Goal: Task Accomplishment & Management: Use online tool/utility

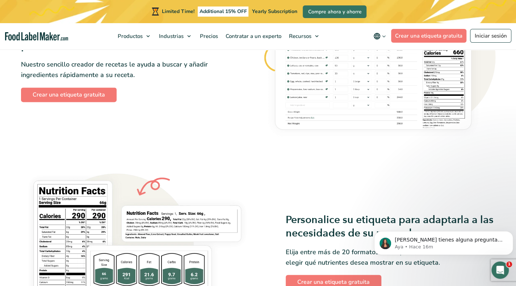
scroll to position [507, 0]
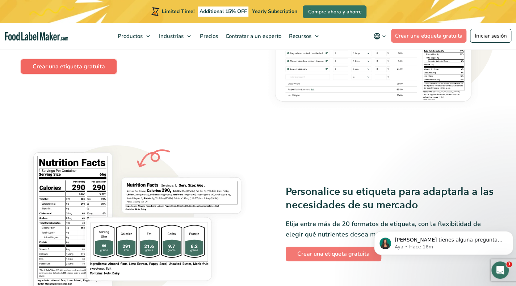
click at [64, 66] on link "Crear una etiqueta gratuita" at bounding box center [69, 66] width 96 height 14
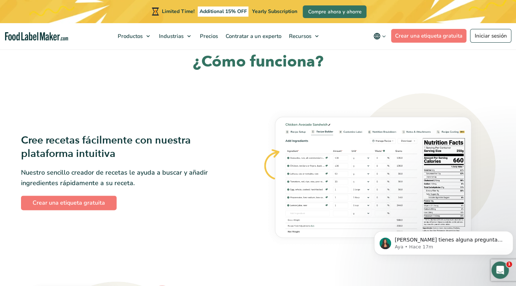
scroll to position [398, 0]
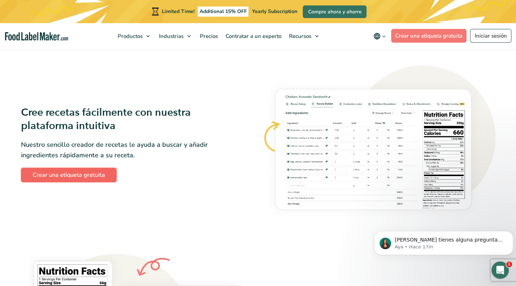
click at [75, 177] on link "Crear una etiqueta gratuita" at bounding box center [69, 175] width 96 height 14
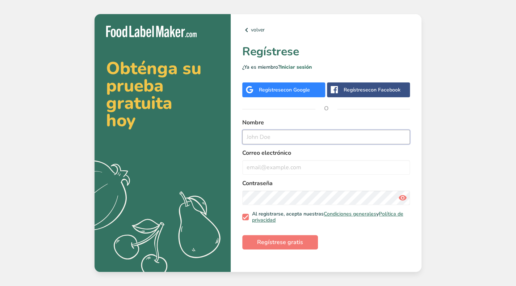
click at [291, 141] on input "text" at bounding box center [326, 137] width 168 height 14
type input "stephani"
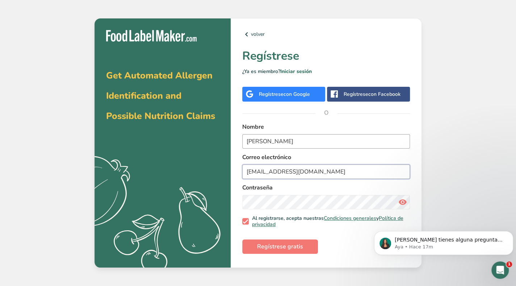
type input "stephir9900@gmail.com"
click at [295, 244] on span "Regístrese gratis" at bounding box center [280, 247] width 46 height 9
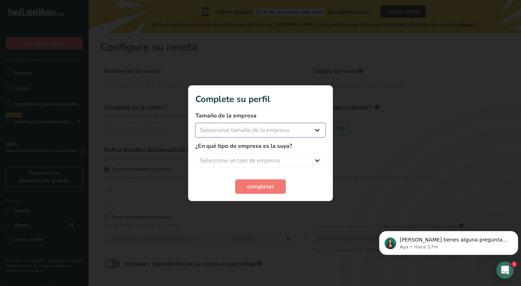
click at [282, 134] on select "Seleccionar tamaño de la empresa Menos de 10 empleados De 10 a 50 empleados De …" at bounding box center [261, 130] width 130 height 14
select select "1"
click at [196, 123] on select "Seleccionar tamaño de la empresa Menos de 10 empleados De 10 a 50 empleados De …" at bounding box center [261, 130] width 130 height 14
click at [273, 161] on select "Seleccione un tipo de empresa Fabricante de alimentos envasados Restaurante y c…" at bounding box center [261, 161] width 130 height 14
select select "1"
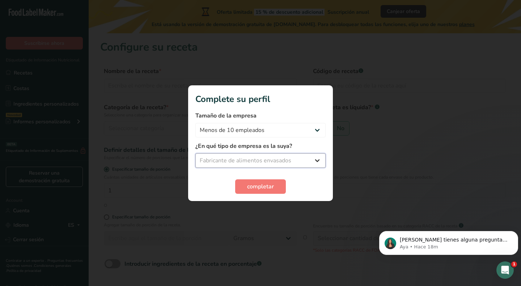
click at [196, 154] on select "Seleccione un tipo de empresa Fabricante de alimentos envasados Restaurante y c…" at bounding box center [261, 161] width 130 height 14
click at [266, 190] on span "completar" at bounding box center [260, 186] width 27 height 9
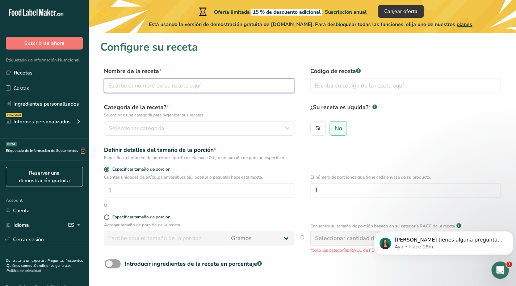
click at [185, 88] on input "text" at bounding box center [199, 86] width 190 height 14
type input "piloncillo"
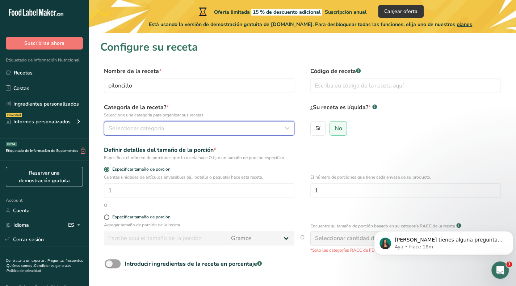
click at [122, 134] on button "Seleccionar categoría" at bounding box center [199, 128] width 190 height 14
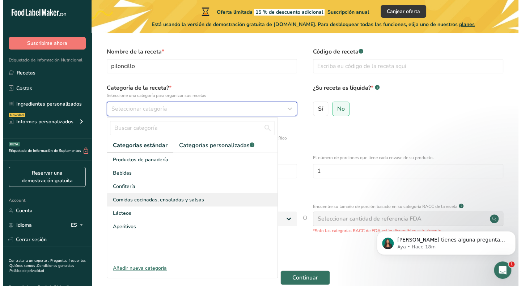
scroll to position [36, 0]
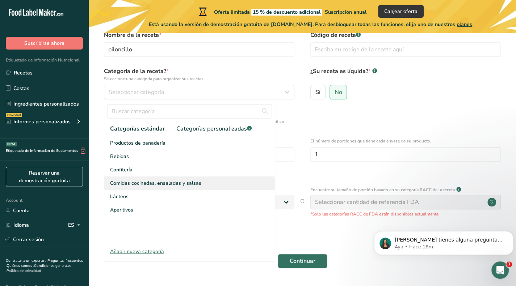
click at [142, 186] on span "Comidas cocinadas, ensaladas y salsas" at bounding box center [155, 184] width 91 height 8
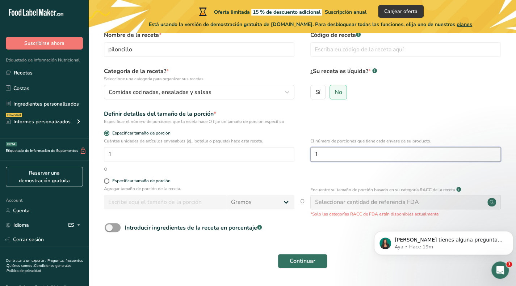
click at [353, 155] on input "1" at bounding box center [405, 154] width 190 height 14
drag, startPoint x: 353, startPoint y: 155, endPoint x: 295, endPoint y: 155, distance: 57.9
click at [295, 155] on div "Cuántas unidades de artículos envasables (ej., botella o paquete) hace esta rec…" at bounding box center [302, 152] width 404 height 28
click at [106, 186] on div "Especificar tamaño de porción" at bounding box center [199, 182] width 190 height 7
click at [106, 183] on span at bounding box center [106, 181] width 5 height 5
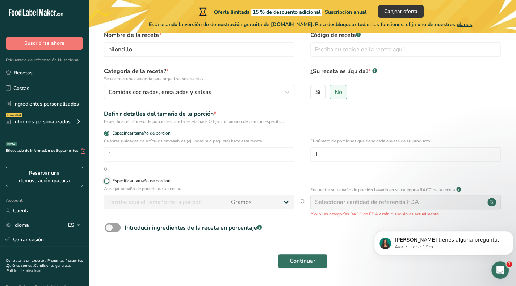
click at [106, 183] on input "Especificar tamaño de porción" at bounding box center [106, 181] width 5 height 5
radio input "true"
radio input "false"
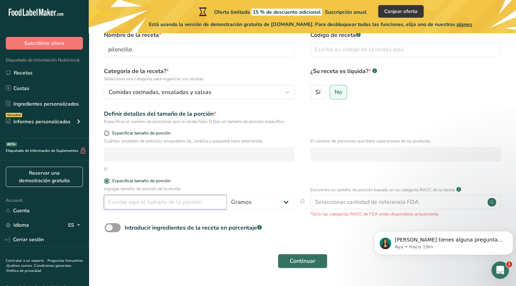
click at [122, 204] on input "number" at bounding box center [165, 202] width 123 height 14
drag, startPoint x: 140, startPoint y: 209, endPoint x: 102, endPoint y: 205, distance: 37.8
click at [102, 205] on div "Agregar tamaño de porción de la receta. 250 Gramos kg mg mcg libras onza litro …" at bounding box center [302, 202] width 404 height 32
type input "300"
click at [252, 202] on select "Gramos kg mg mcg libras onza litro mL onza líquida cucharada cucharadita taza C…" at bounding box center [261, 202] width 68 height 14
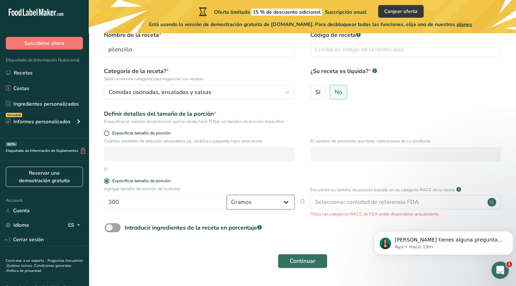
select select "17"
click at [227, 195] on select "Gramos kg mg mcg libras onza litro mL onza líquida cucharada cucharadita taza C…" at bounding box center [261, 202] width 68 height 14
select select "22"
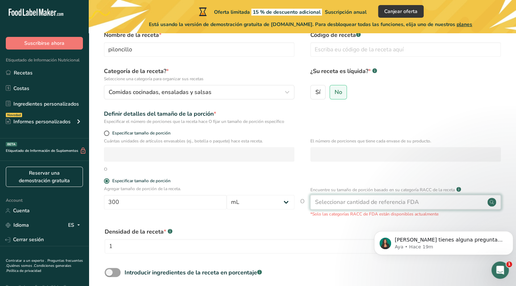
click at [340, 204] on div "Seleccionar cantidad de referencia FDA" at bounding box center [367, 202] width 104 height 9
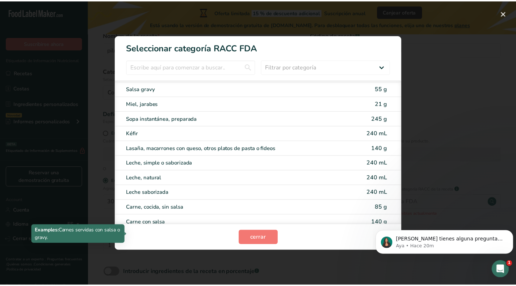
scroll to position [802, 0]
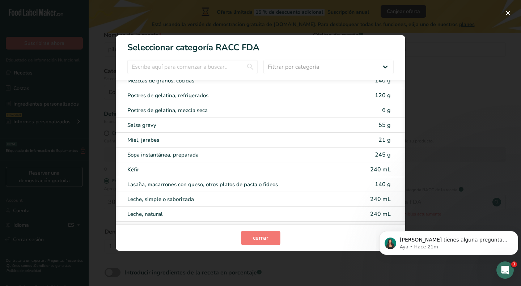
click at [190, 138] on div "Miel, jarabes 21 g" at bounding box center [261, 140] width 290 height 15
type input "21"
select select "0"
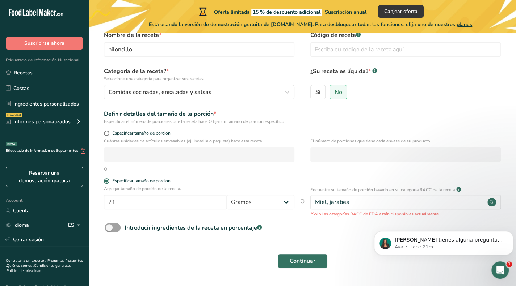
scroll to position [57, 0]
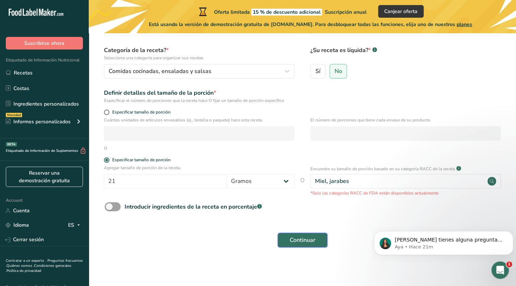
click at [297, 244] on button "Continuar" at bounding box center [303, 240] width 50 height 14
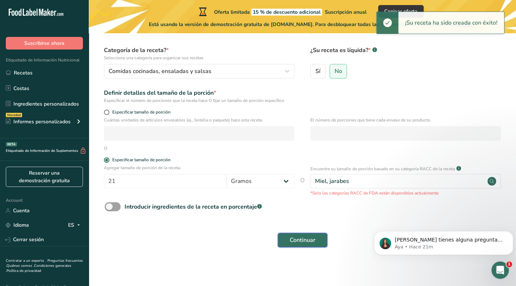
click at [297, 243] on span "Continuar" at bounding box center [303, 240] width 26 height 9
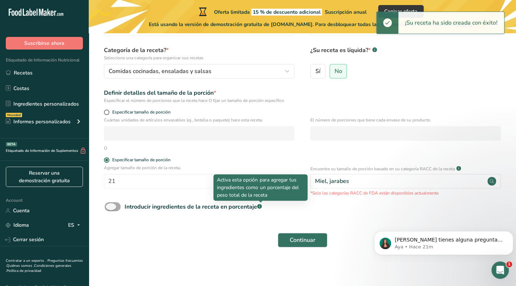
click at [260, 208] on rect at bounding box center [259, 206] width 5 height 5
click at [109, 208] on input "Introducir ingredientes de la receta en porcentaje .a-a{fill:#347362;}.b-a{fill…" at bounding box center [107, 207] width 5 height 5
checkbox input "true"
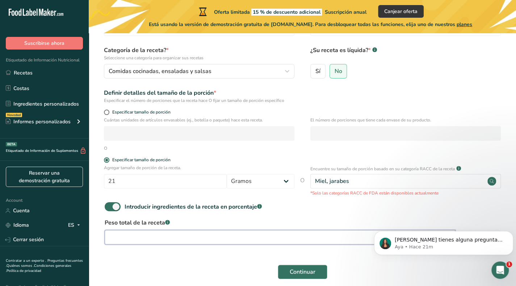
click at [159, 233] on input "number" at bounding box center [280, 237] width 351 height 14
type input "2"
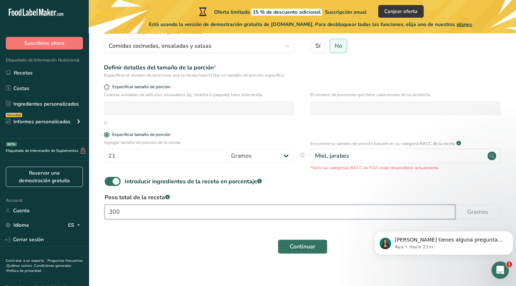
scroll to position [89, 0]
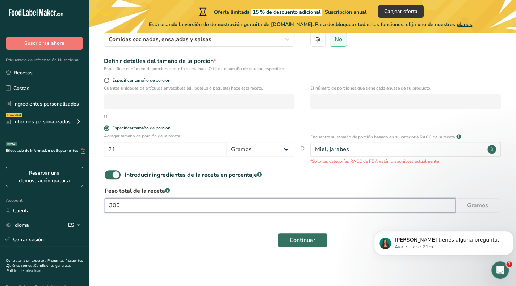
type input "300"
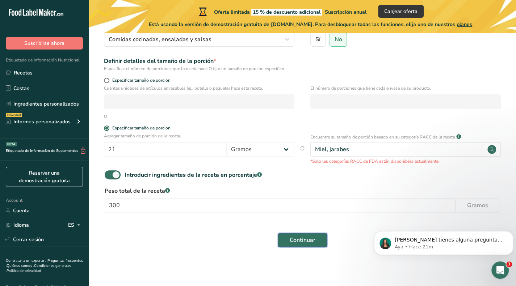
click at [317, 236] on button "Continuar" at bounding box center [303, 240] width 50 height 14
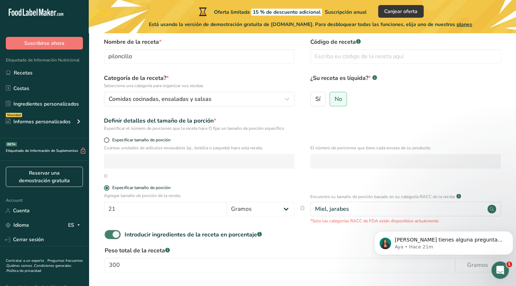
scroll to position [36, 0]
